Goal: Transaction & Acquisition: Purchase product/service

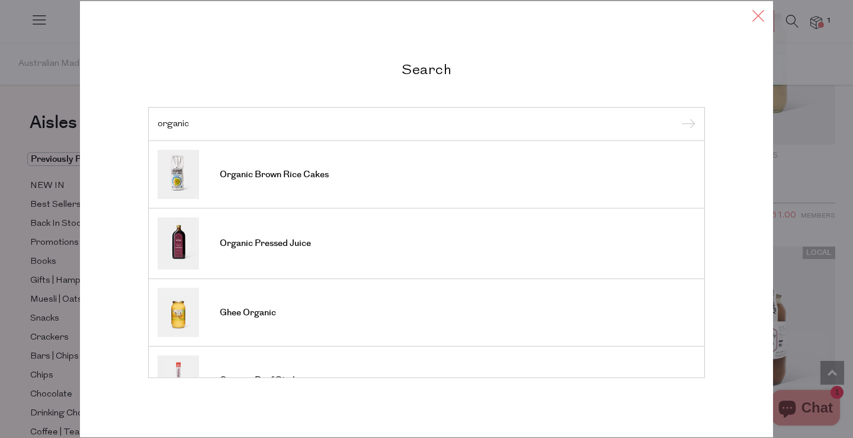
click at [759, 21] on icon at bounding box center [759, 15] width 18 height 17
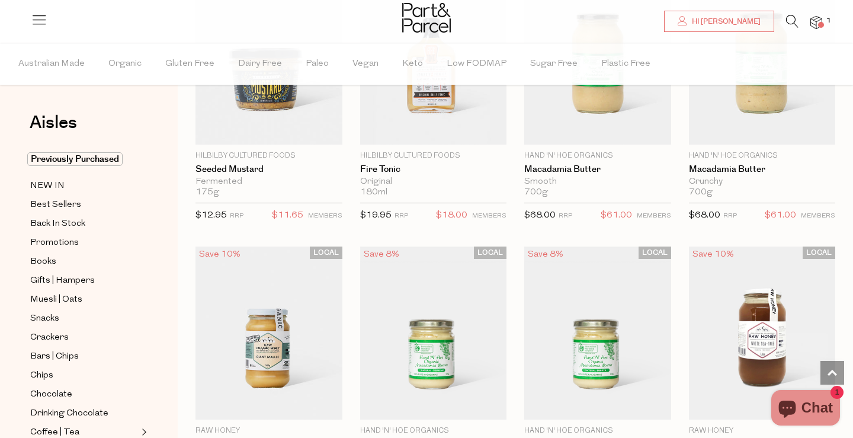
click at [815, 25] on img at bounding box center [817, 23] width 12 height 14
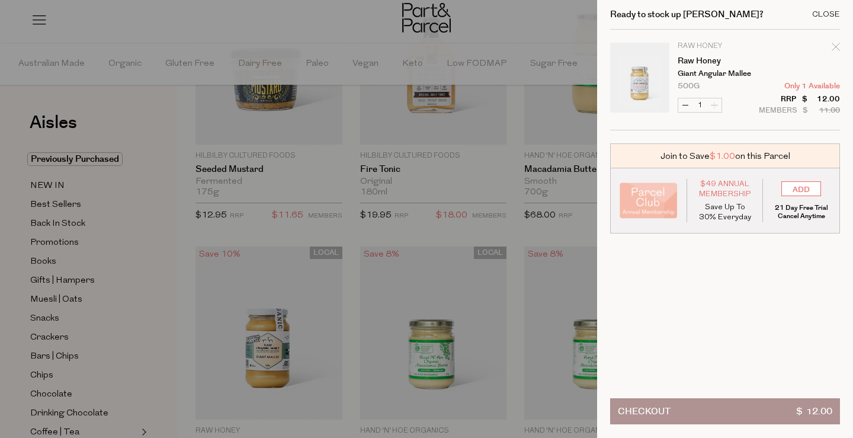
click at [825, 17] on div "Close" at bounding box center [826, 15] width 28 height 8
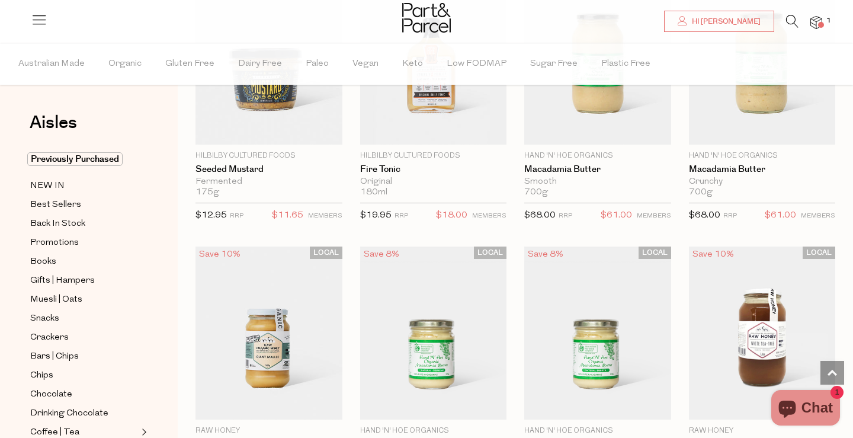
click at [789, 23] on icon at bounding box center [792, 21] width 12 height 13
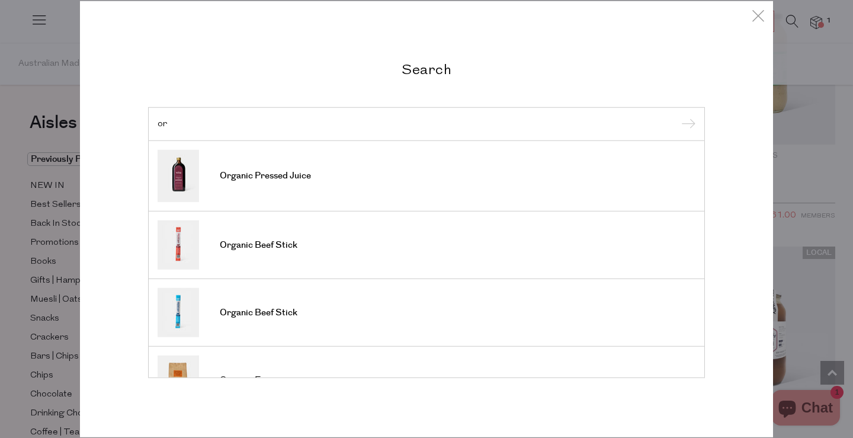
type input "o"
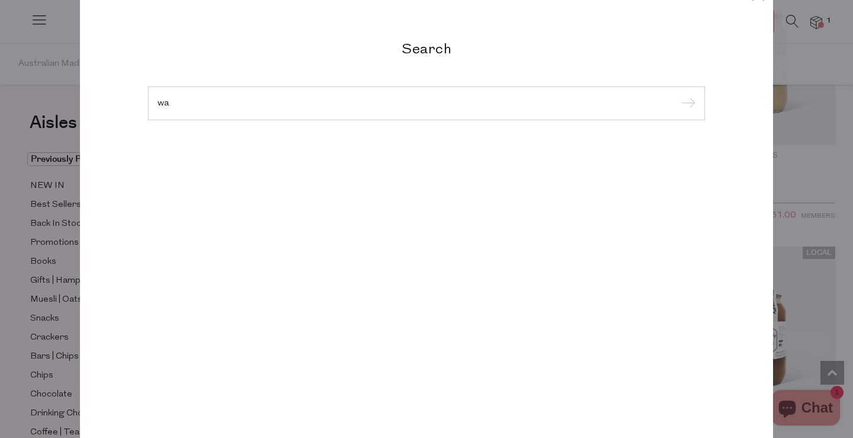
type input "w"
type input "raw honey"
click at [687, 104] on input "submit" at bounding box center [687, 104] width 18 height 18
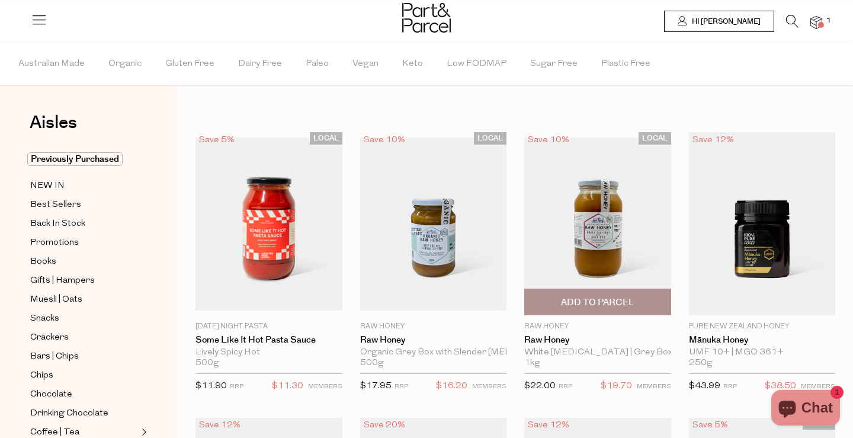
scroll to position [1, 0]
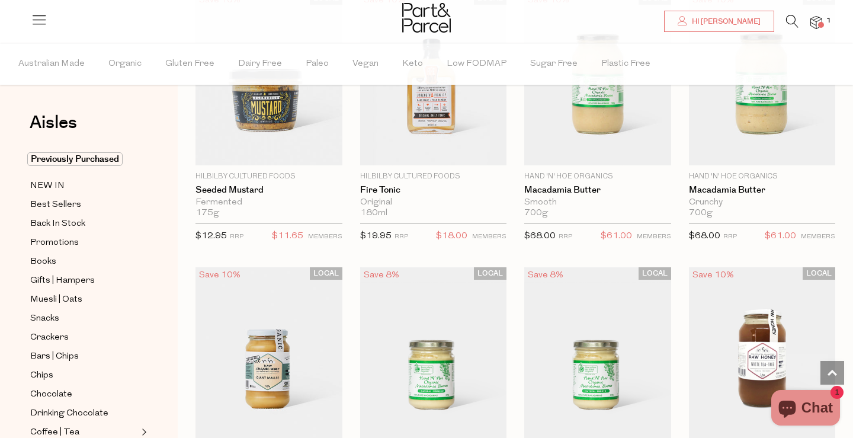
scroll to position [1537, 0]
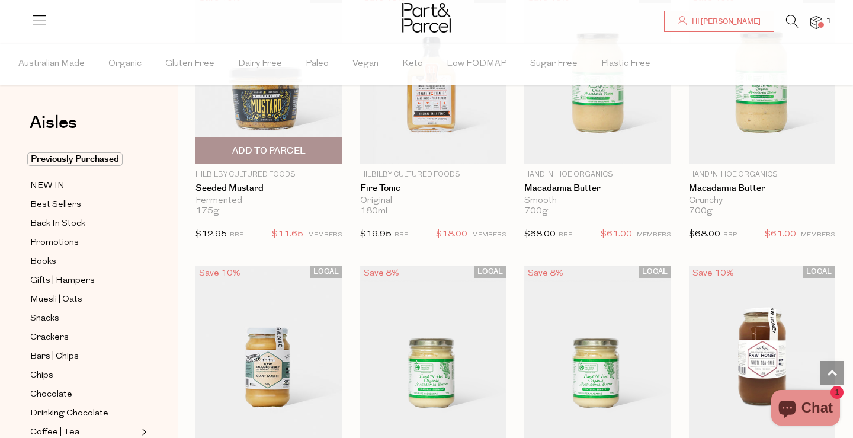
click at [183, 188] on div "LOCAL Save 10% 1 Add To Parcel Hilbilby Cultured Foods Seeded Mustard Fermented…" at bounding box center [260, 119] width 165 height 257
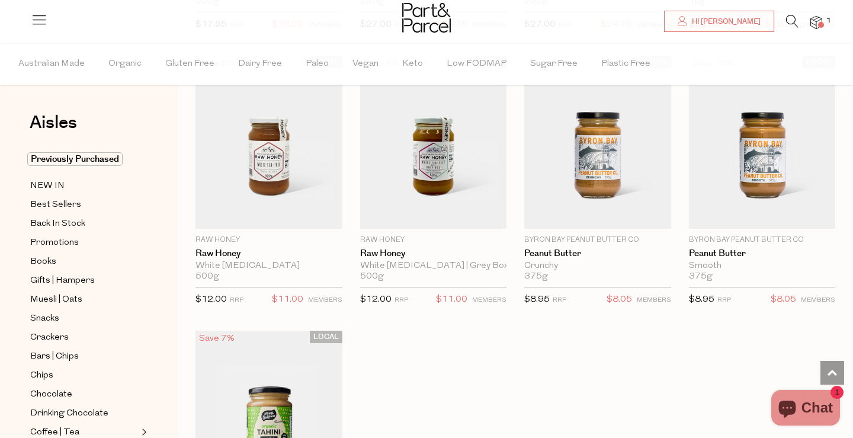
scroll to position [2022, 0]
click at [11, 183] on div "Aisles Clear Previously Purchased NEW IN Best Sellers Back In Stock Promotions …" at bounding box center [89, 240] width 178 height 395
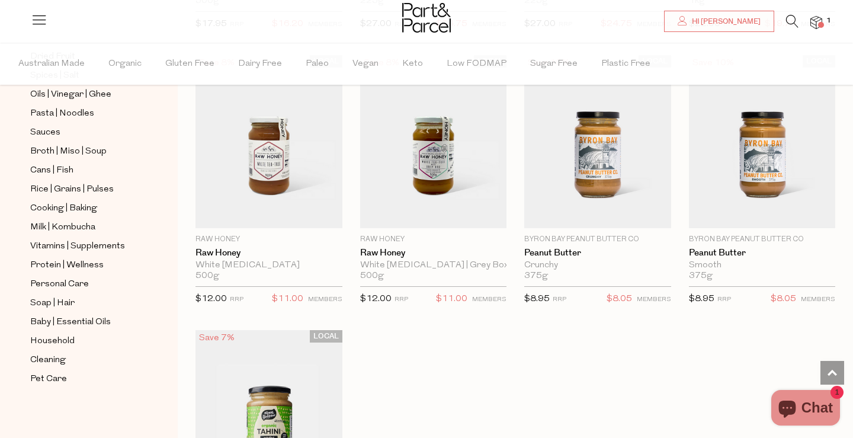
scroll to position [433, 0]
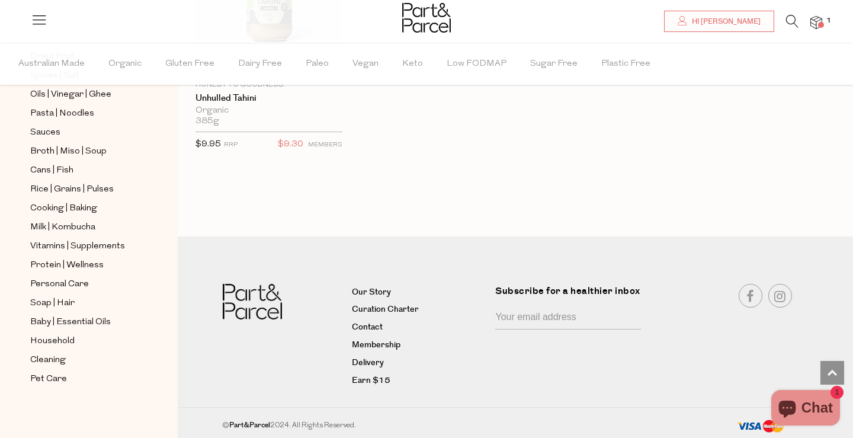
scroll to position [2448, 0]
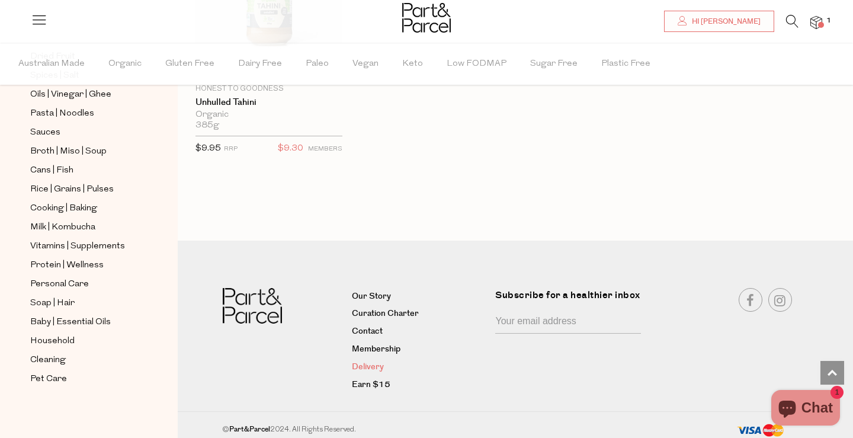
click at [372, 361] on link "Delivery" at bounding box center [419, 367] width 135 height 14
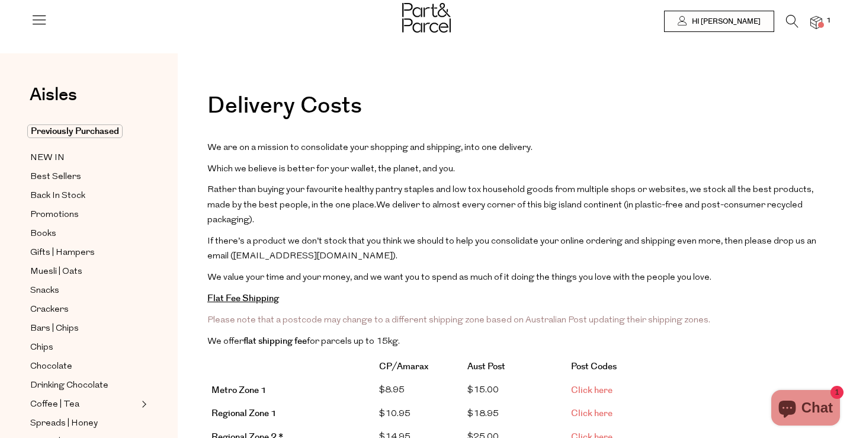
click at [604, 384] on link "Click here" at bounding box center [591, 390] width 41 height 12
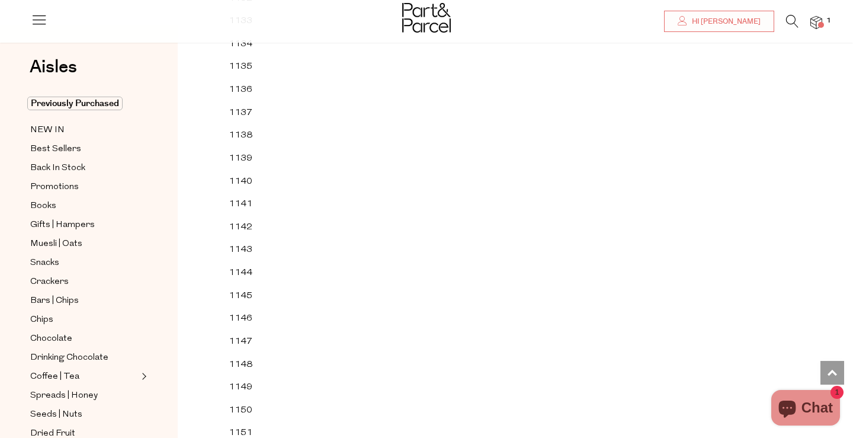
scroll to position [3200, 0]
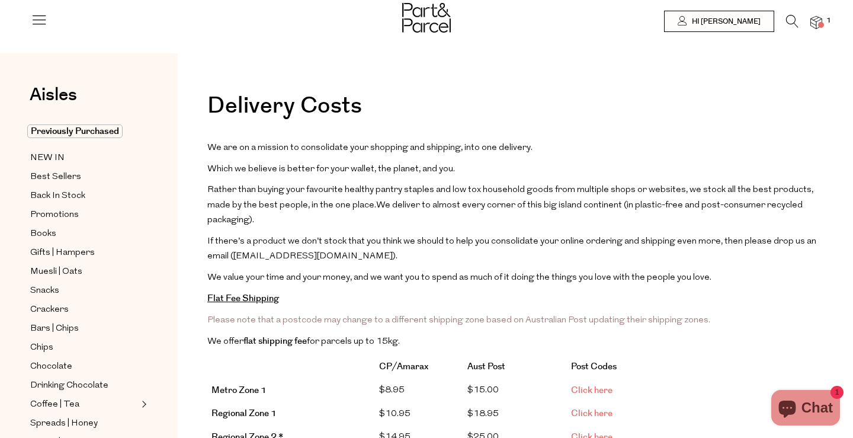
click at [787, 25] on icon at bounding box center [792, 21] width 12 height 13
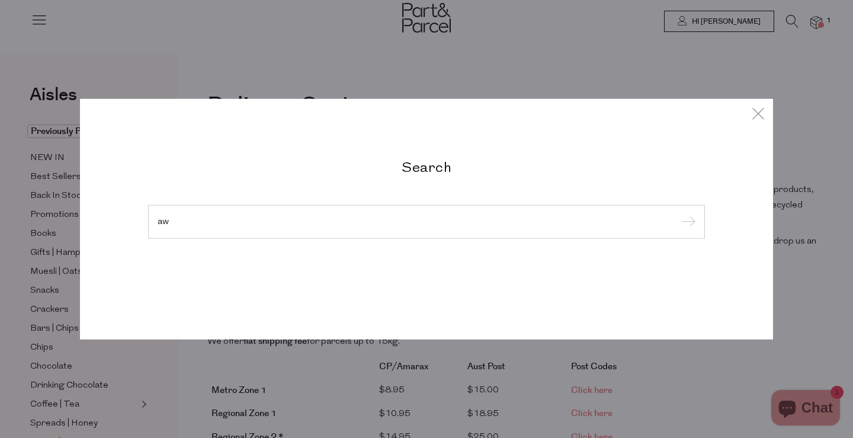
type input "a"
type input "raw honey"
click at [687, 222] on input "submit" at bounding box center [687, 222] width 18 height 18
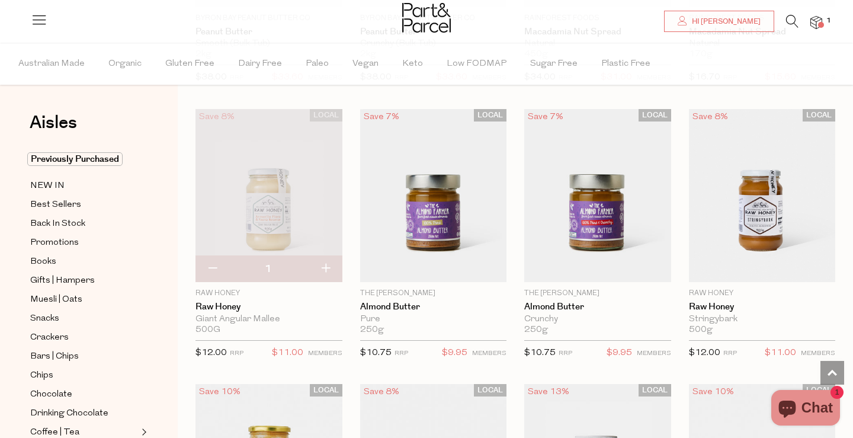
scroll to position [870, 0]
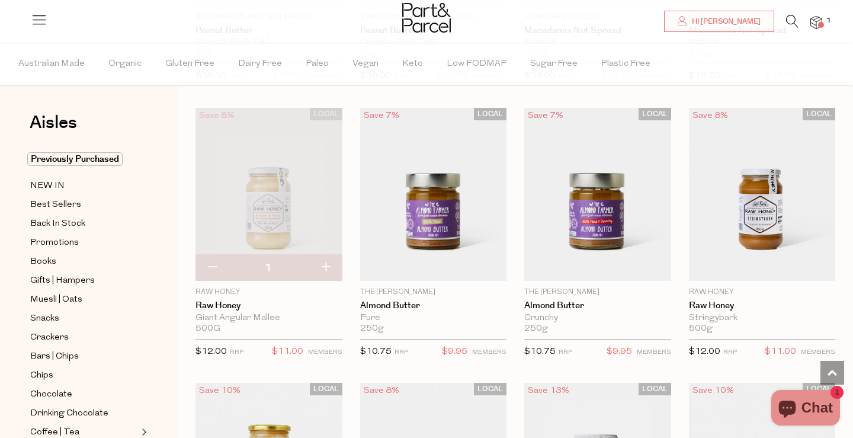
click at [808, 24] on li "1" at bounding box center [811, 23] width 24 height 16
click at [820, 24] on span at bounding box center [821, 25] width 6 height 6
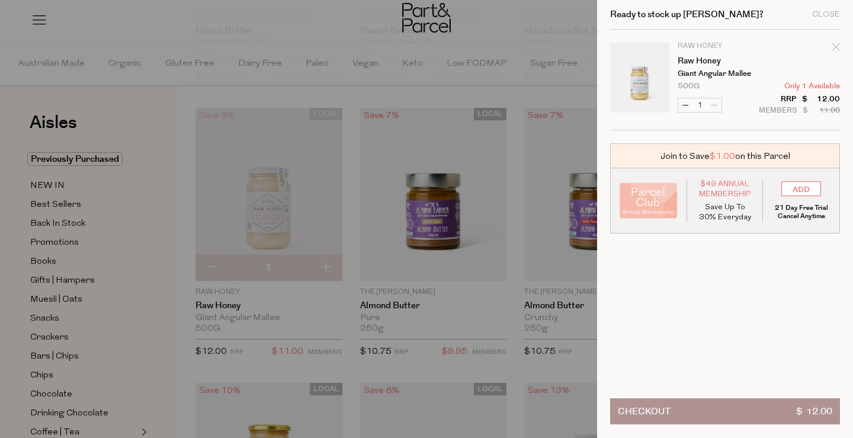
click at [835, 47] on icon "Remove Raw Honey" at bounding box center [836, 47] width 8 height 8
type input "Add Membership"
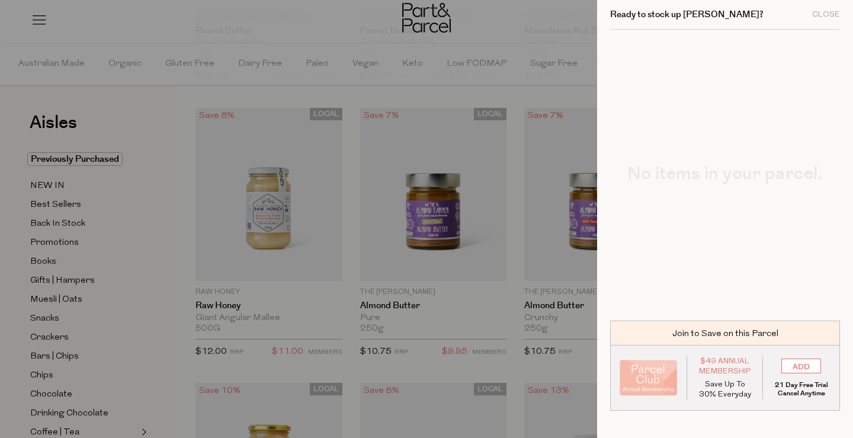
click at [284, 267] on div at bounding box center [426, 219] width 853 height 438
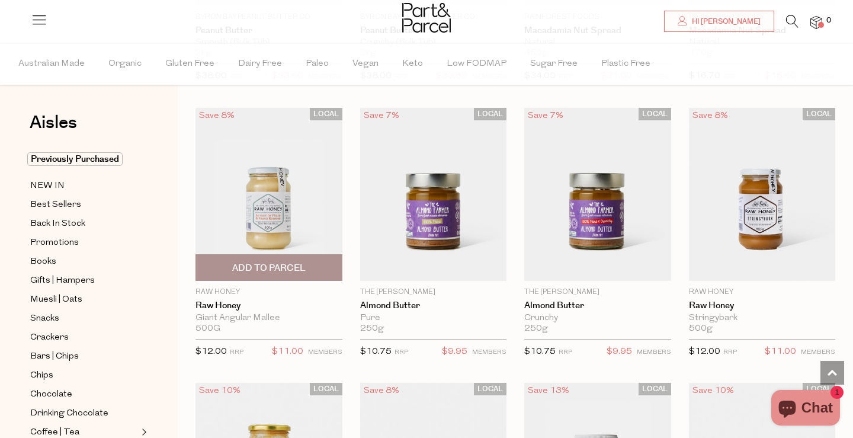
click at [277, 268] on span "Add To Parcel" at bounding box center [268, 268] width 73 height 12
